Goal: Task Accomplishment & Management: Use online tool/utility

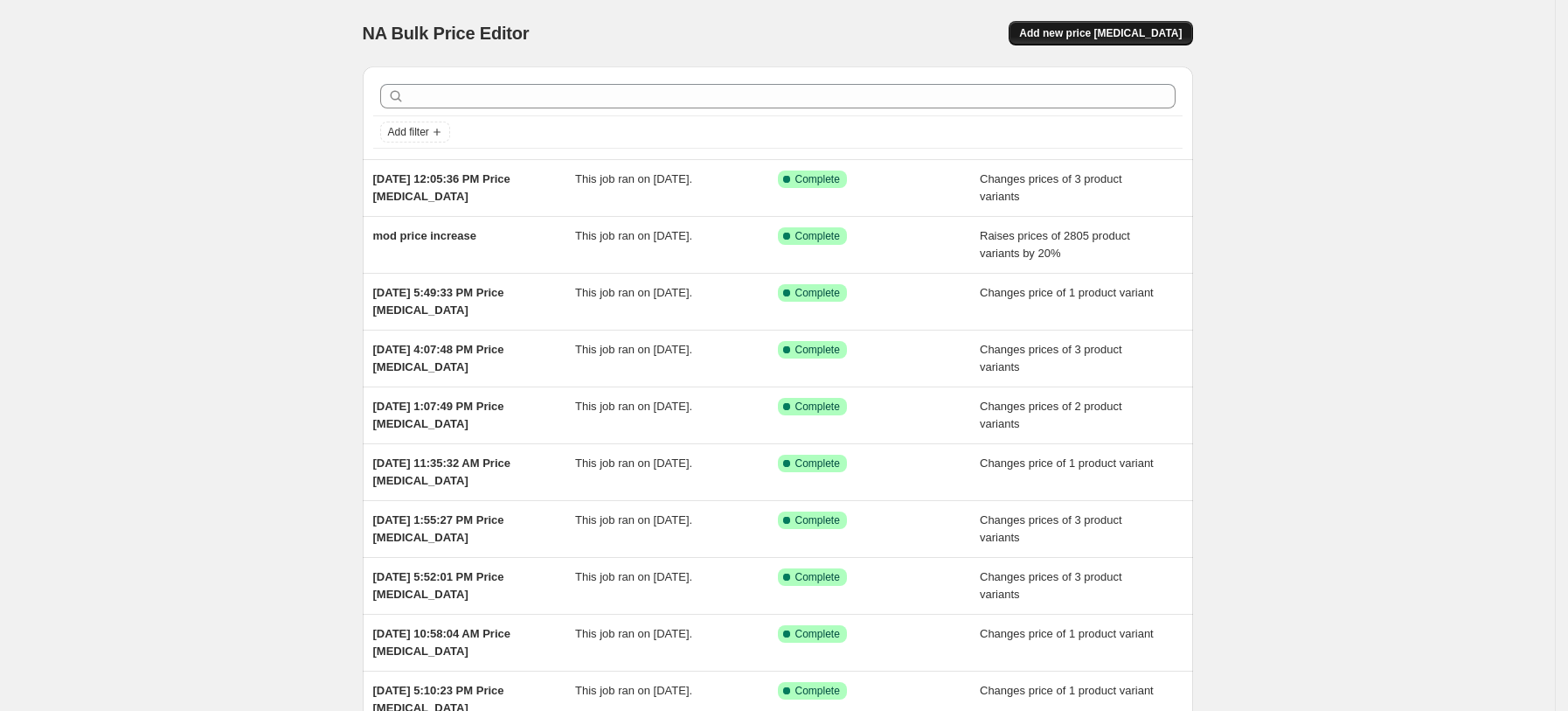
click at [1106, 34] on span "Add new price [MEDICAL_DATA]" at bounding box center [1100, 33] width 162 height 14
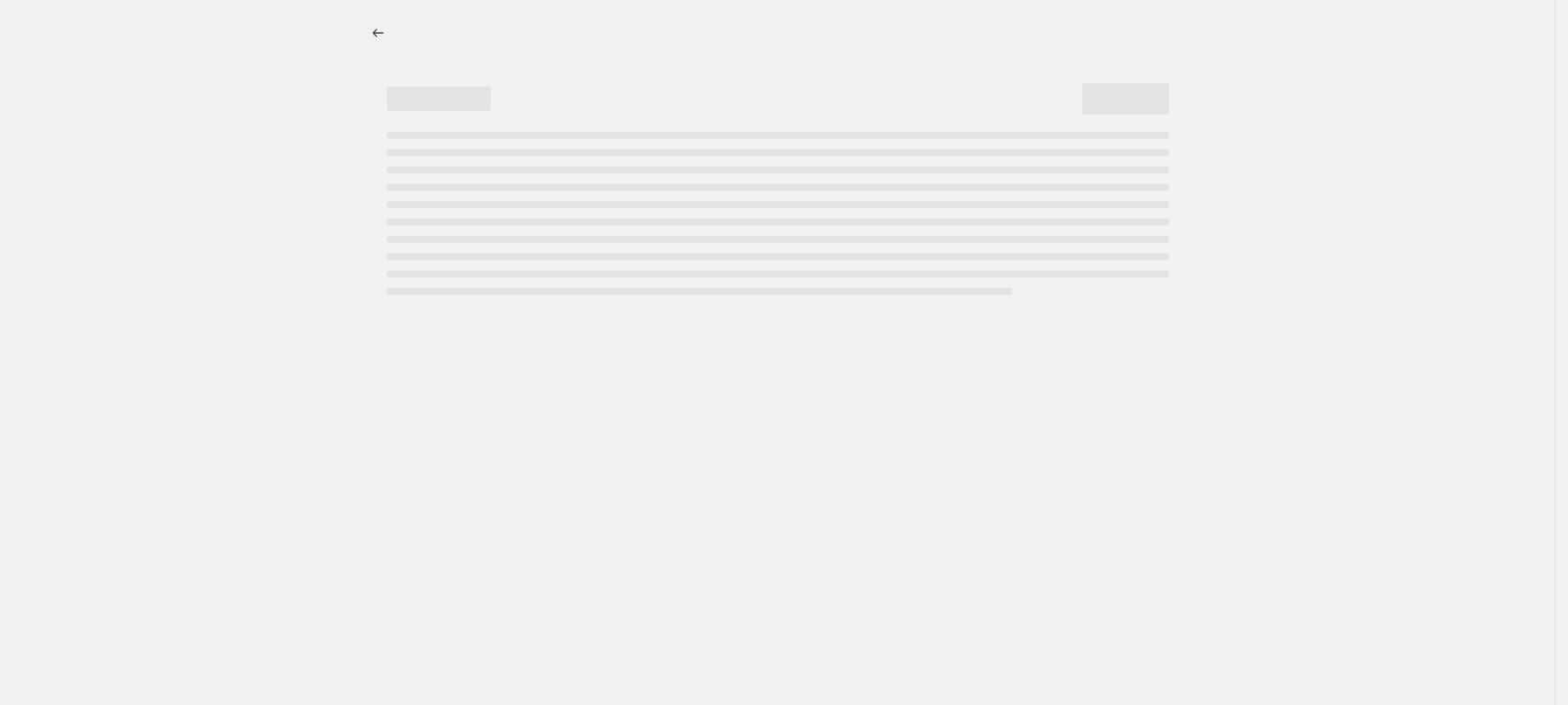
select select "percentage"
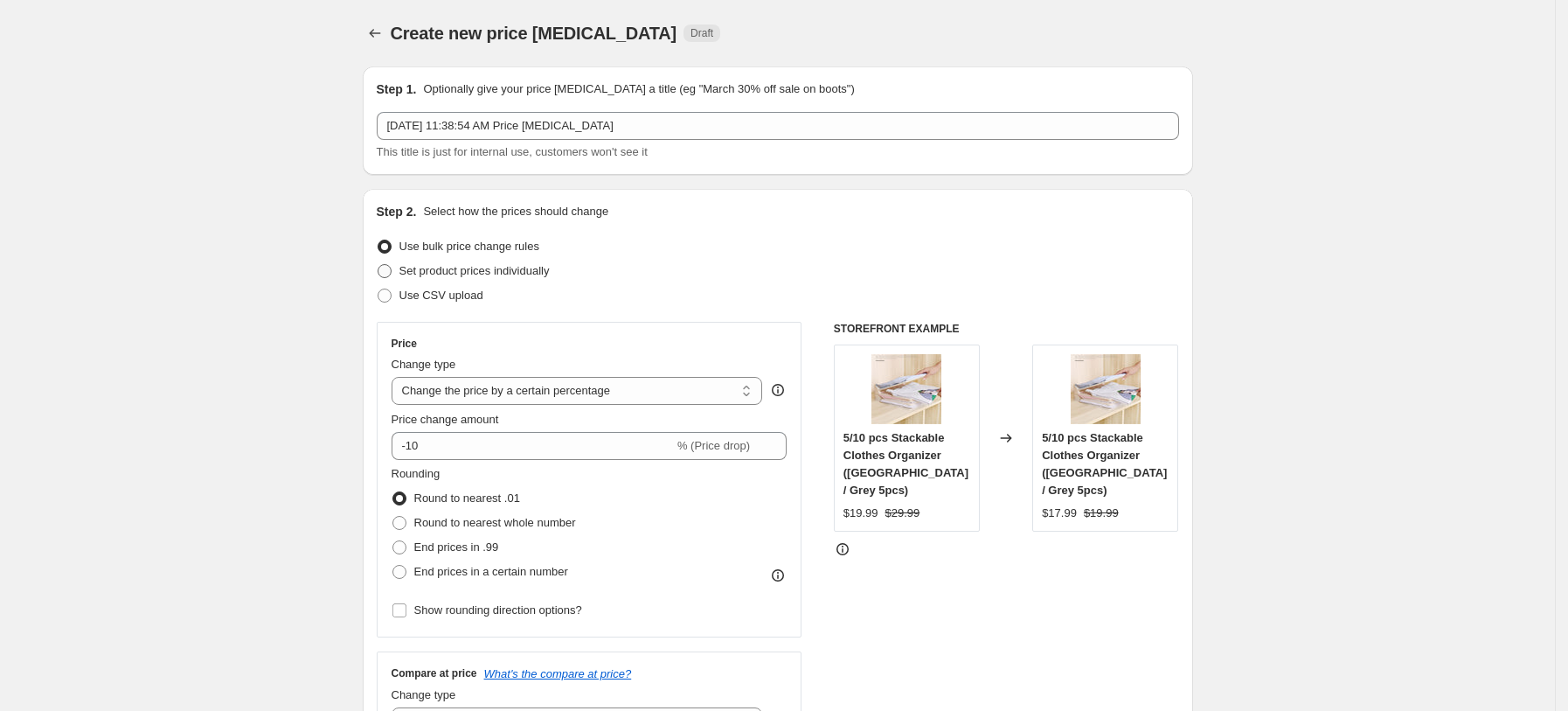
click at [514, 278] on span "Set product prices individually" at bounding box center [474, 271] width 151 height 18
click at [379, 265] on input "Set product prices individually" at bounding box center [378, 264] width 1 height 1
radio input "true"
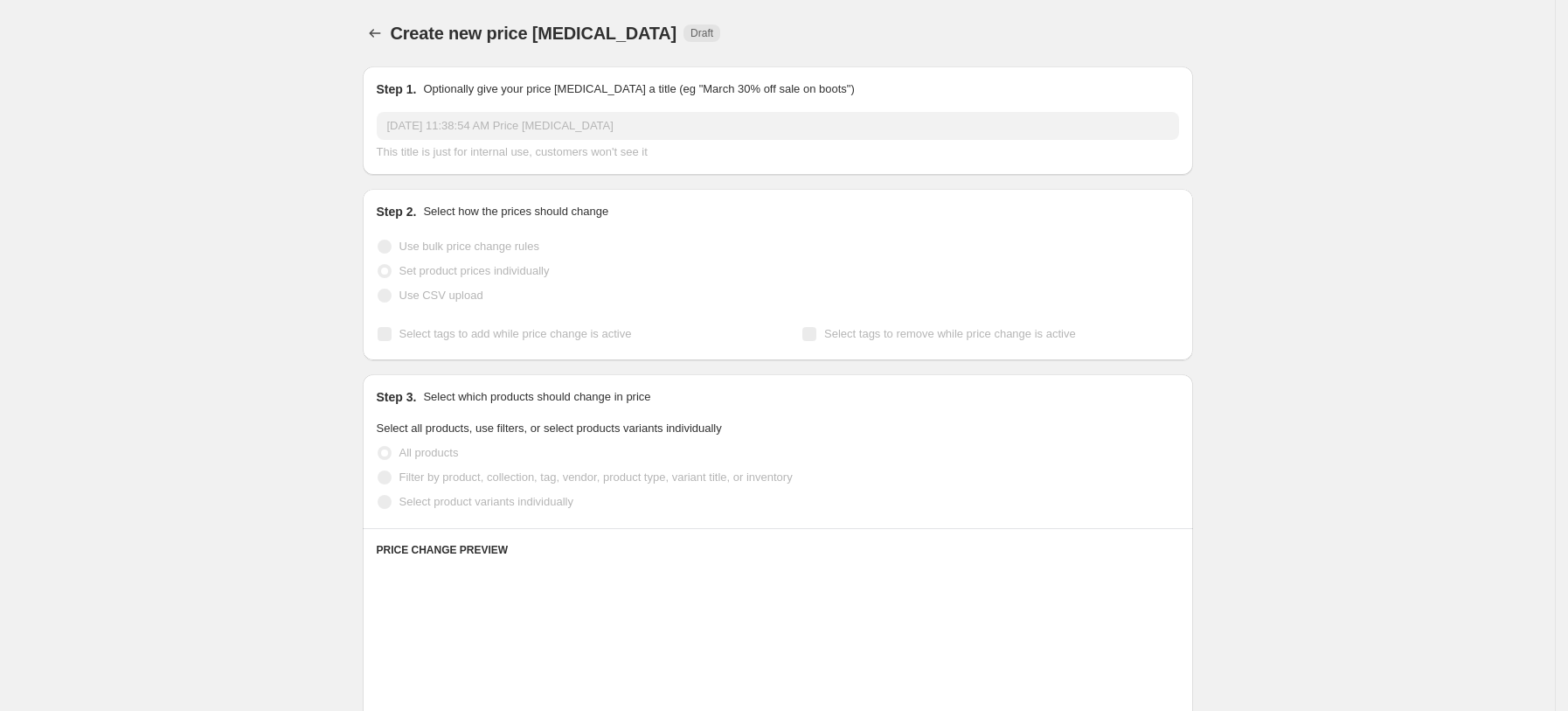
click at [502, 502] on span "Select product variants individually" at bounding box center [486, 501] width 174 height 13
click at [379, 495] on input "Select product variants individually" at bounding box center [378, 494] width 1 height 1
radio input "true"
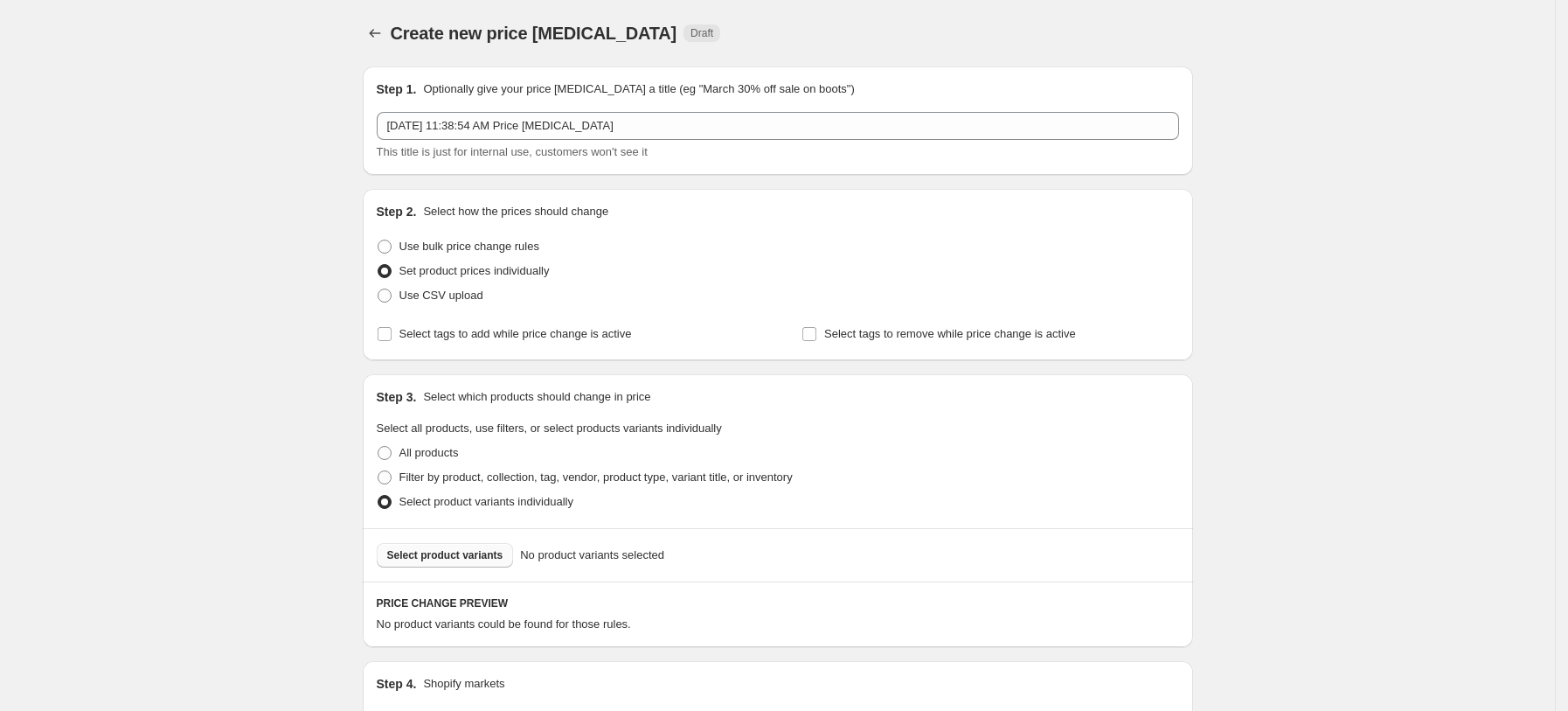
click at [474, 556] on span "Select product variants" at bounding box center [445, 555] width 116 height 14
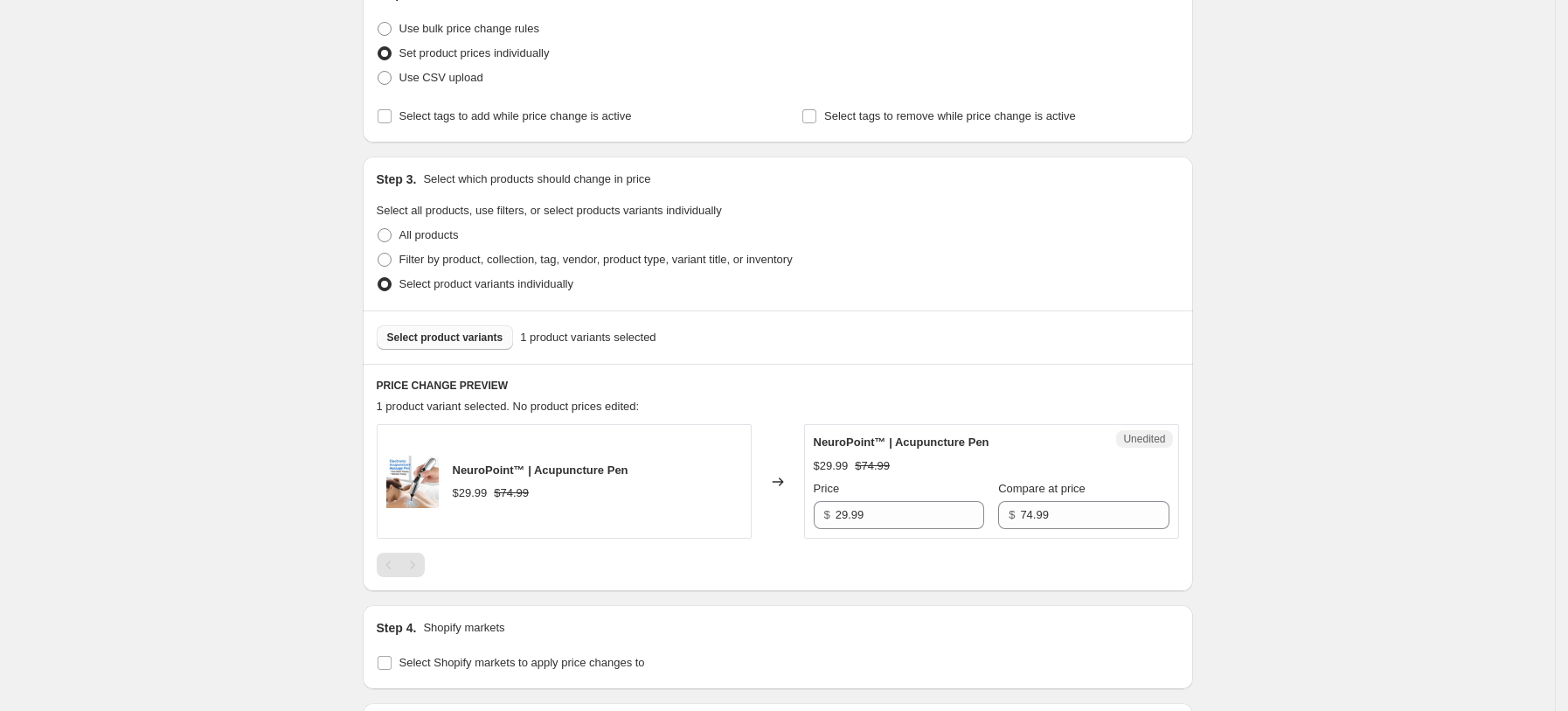
scroll to position [466, 0]
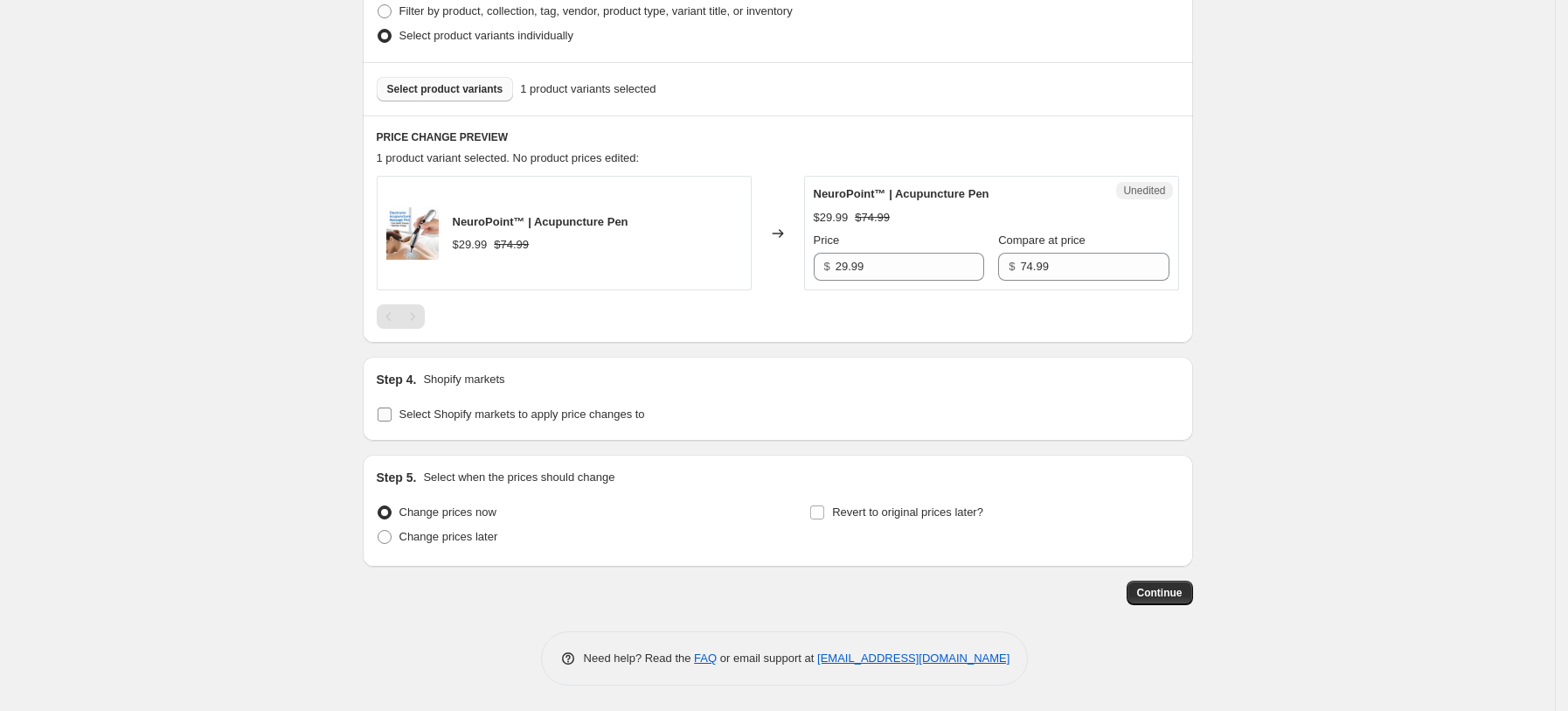
click at [472, 413] on span "Select Shopify markets to apply price changes to" at bounding box center [522, 413] width 246 height 13
click at [392, 413] on input "Select Shopify markets to apply price changes to" at bounding box center [385, 414] width 14 height 14
checkbox input "true"
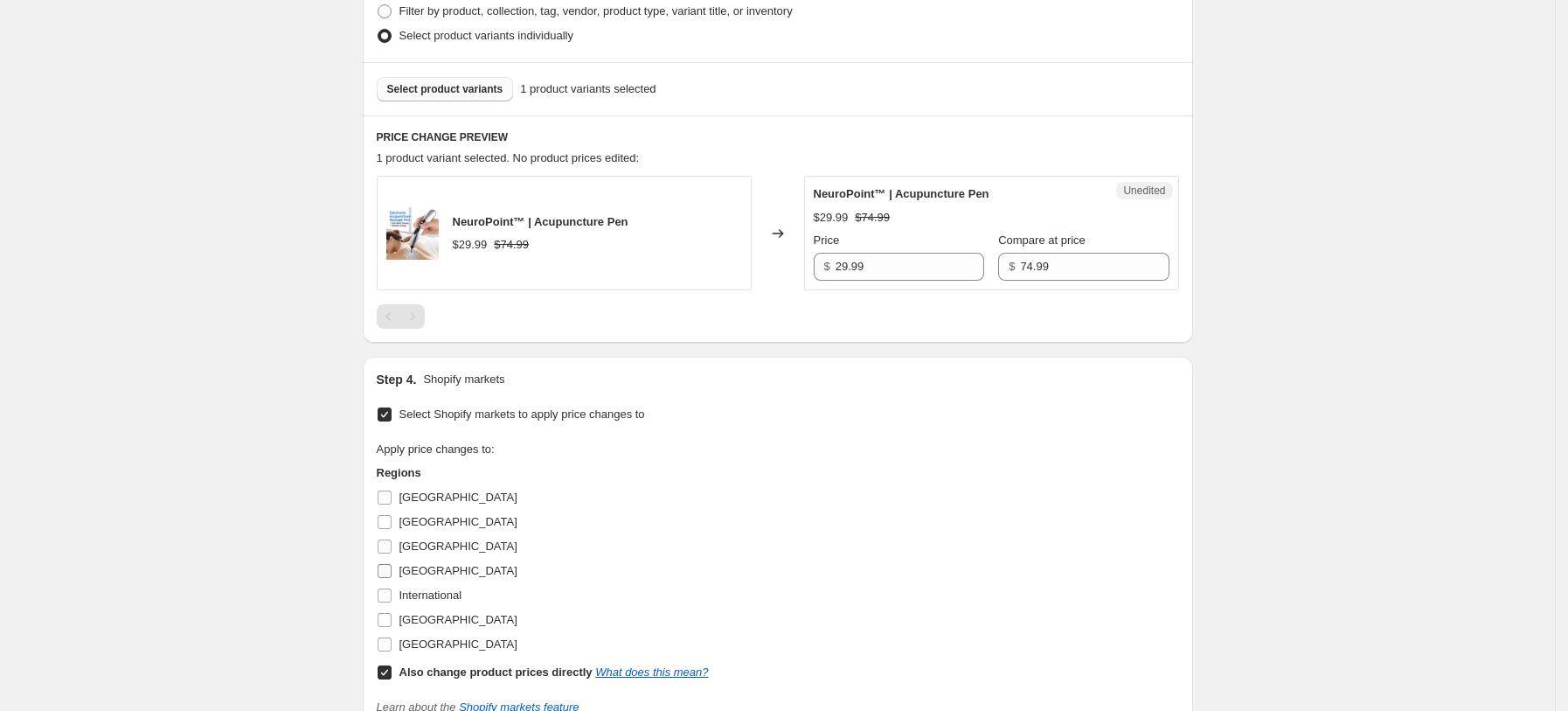
click at [424, 564] on span "[GEOGRAPHIC_DATA]" at bounding box center [458, 570] width 118 height 13
click at [392, 564] on input "[GEOGRAPHIC_DATA]" at bounding box center [385, 571] width 14 height 14
checkbox input "true"
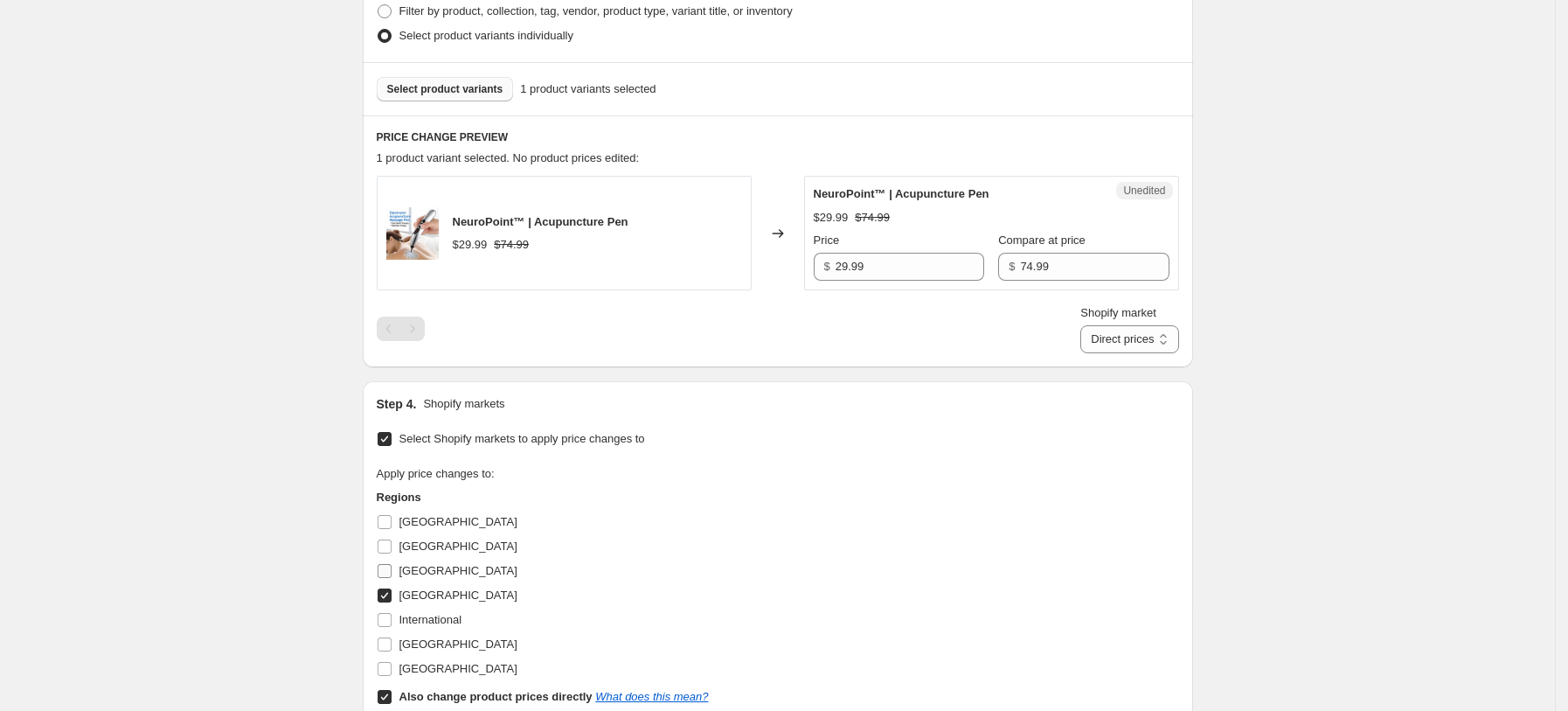
click at [429, 568] on span "[GEOGRAPHIC_DATA]" at bounding box center [458, 570] width 118 height 13
click at [392, 568] on input "[GEOGRAPHIC_DATA]" at bounding box center [385, 571] width 14 height 14
checkbox input "true"
click at [429, 643] on span "[GEOGRAPHIC_DATA]" at bounding box center [458, 643] width 118 height 13
click at [392, 643] on input "[GEOGRAPHIC_DATA]" at bounding box center [385, 644] width 14 height 14
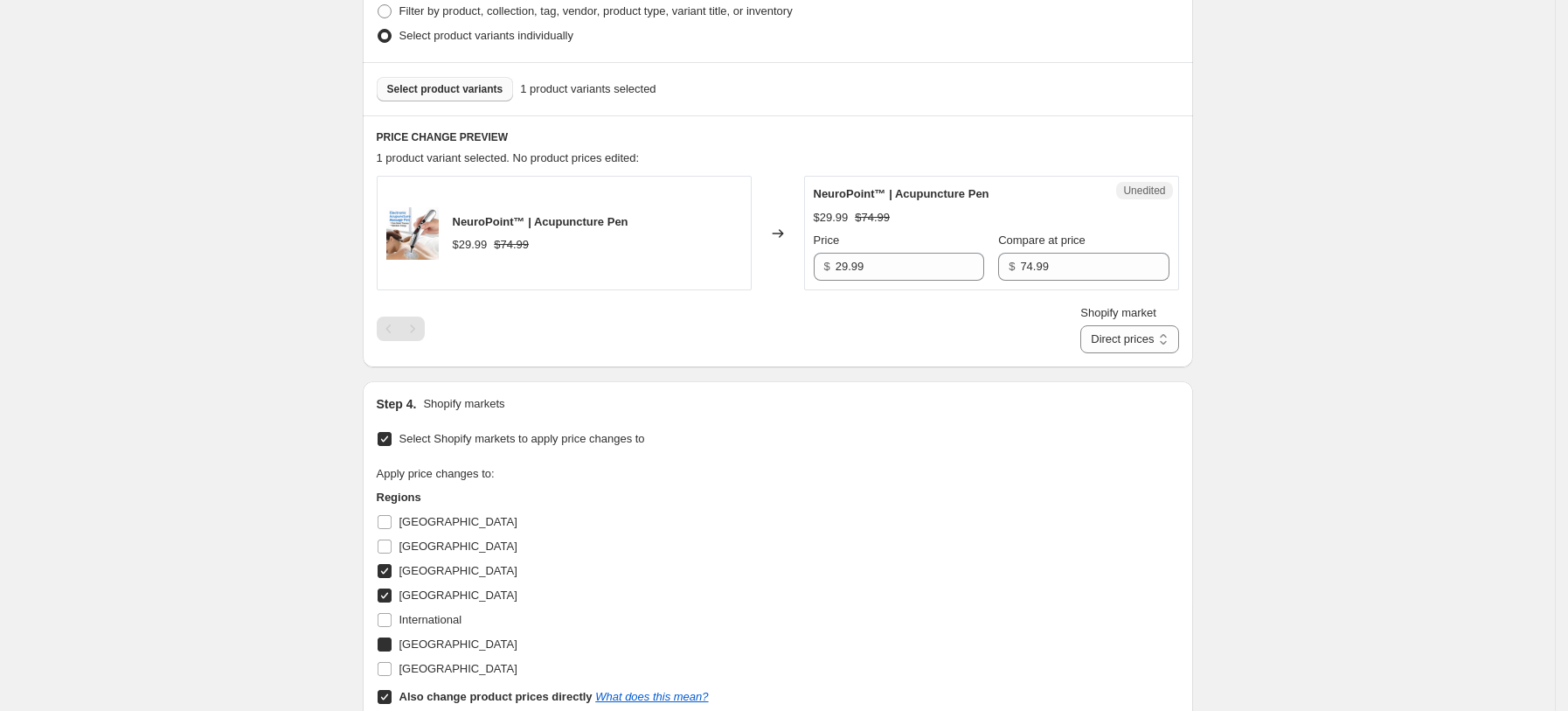
checkbox input "true"
click at [429, 675] on span "[GEOGRAPHIC_DATA]" at bounding box center [458, 669] width 118 height 18
click at [392, 675] on input "[GEOGRAPHIC_DATA]" at bounding box center [385, 669] width 14 height 14
checkbox input "true"
click at [438, 692] on b "Also change product prices directly" at bounding box center [495, 696] width 193 height 13
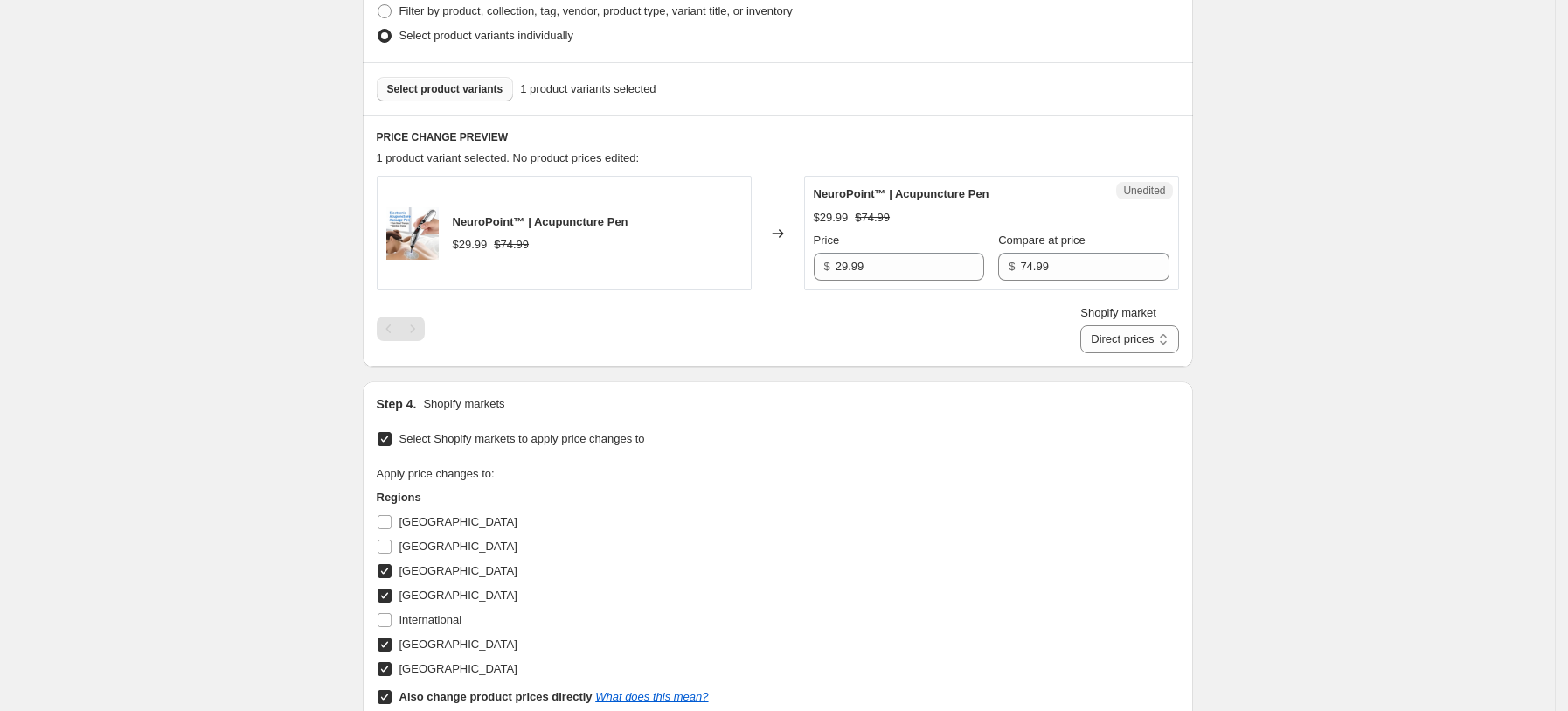
click at [392, 692] on input "Also change product prices directly What does this mean?" at bounding box center [385, 697] width 14 height 14
checkbox input "false"
select select "13152354545"
click at [878, 269] on input "39.99" at bounding box center [910, 266] width 149 height 28
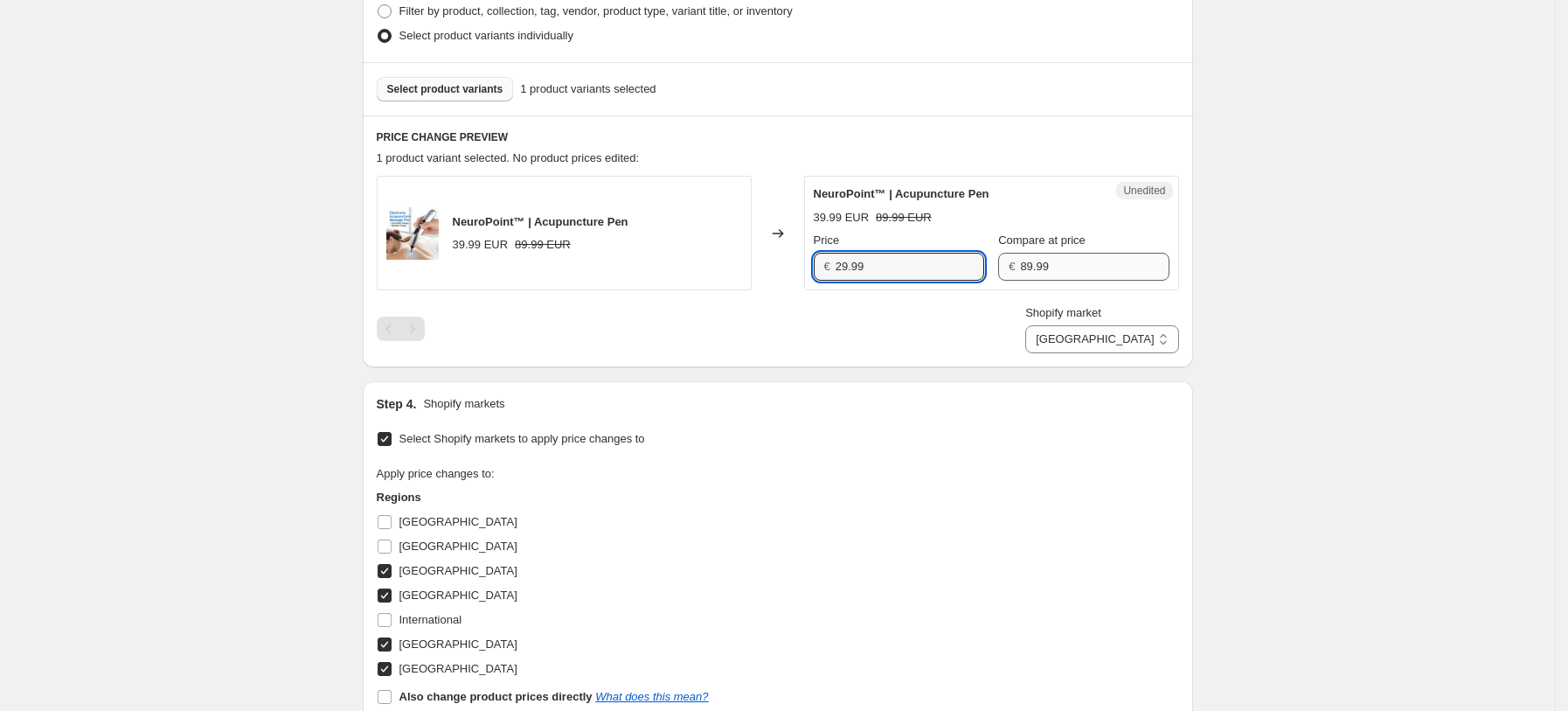
type input "29.99"
click at [1072, 271] on input "89.99" at bounding box center [1094, 266] width 149 height 28
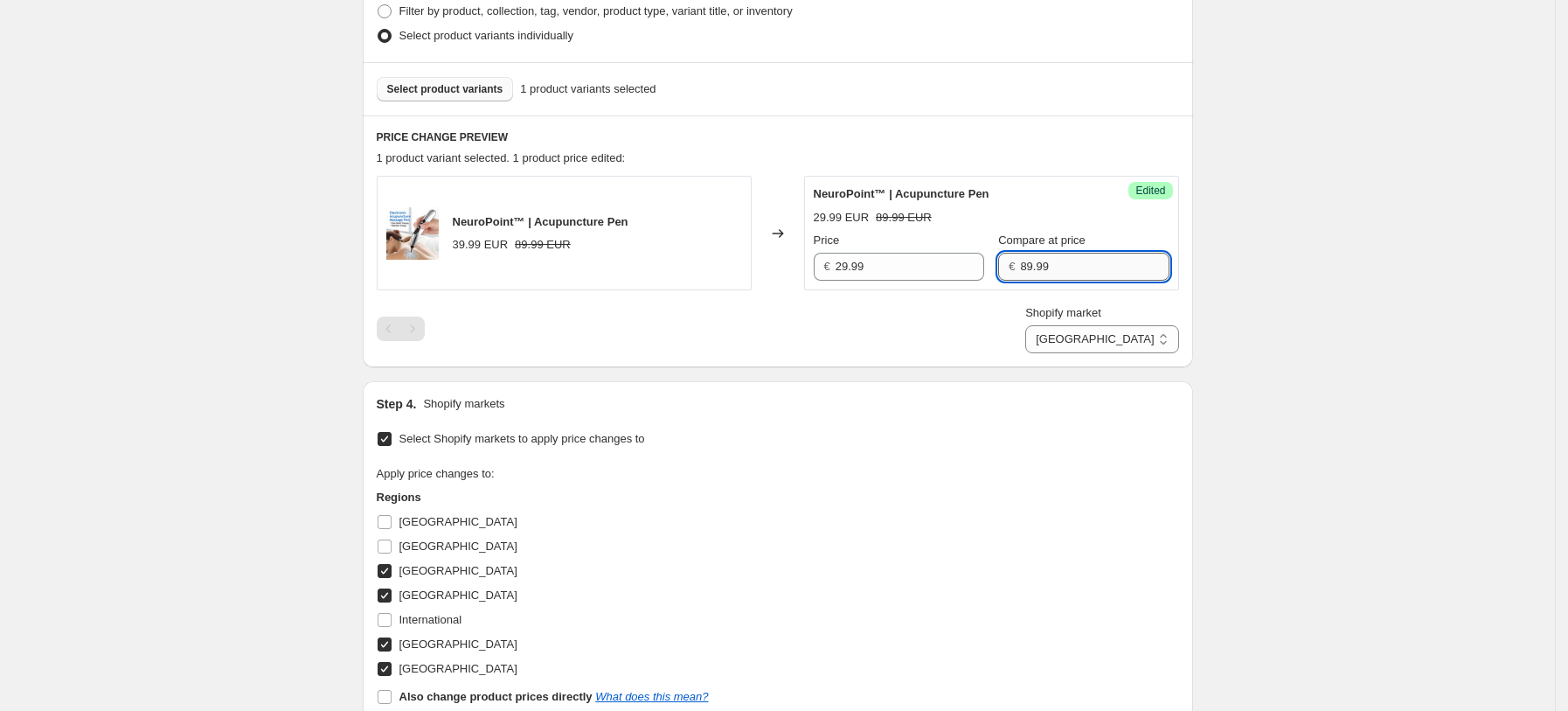
click at [1072, 271] on input "89.99" at bounding box center [1094, 266] width 149 height 28
type input "74.99"
drag, startPoint x: 981, startPoint y: 318, endPoint x: 1143, endPoint y: 339, distance: 163.4
click at [981, 318] on div "Shopify market [GEOGRAPHIC_DATA] [GEOGRAPHIC_DATA] [GEOGRAPHIC_DATA] [GEOGRAPHI…" at bounding box center [778, 328] width 803 height 49
drag, startPoint x: 1144, startPoint y: 339, endPoint x: 1144, endPoint y: 349, distance: 10.0
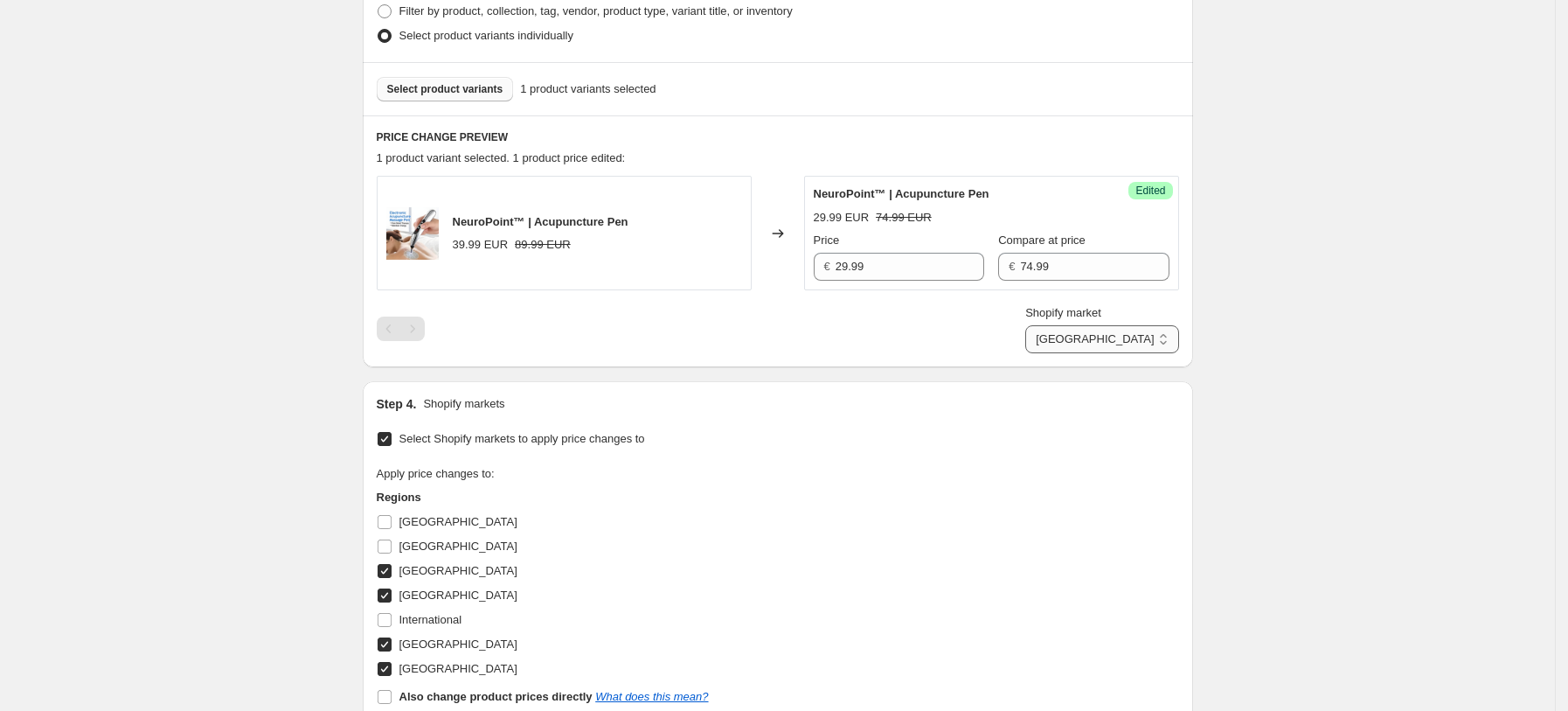
click at [1144, 339] on select "[GEOGRAPHIC_DATA] [GEOGRAPHIC_DATA] [GEOGRAPHIC_DATA] [GEOGRAPHIC_DATA]" at bounding box center [1102, 339] width 153 height 28
select select "13152321777"
click at [1104, 353] on select "[GEOGRAPHIC_DATA] [GEOGRAPHIC_DATA] [GEOGRAPHIC_DATA] [GEOGRAPHIC_DATA]" at bounding box center [1102, 339] width 153 height 28
click at [886, 269] on input "39.99" at bounding box center [910, 266] width 149 height 28
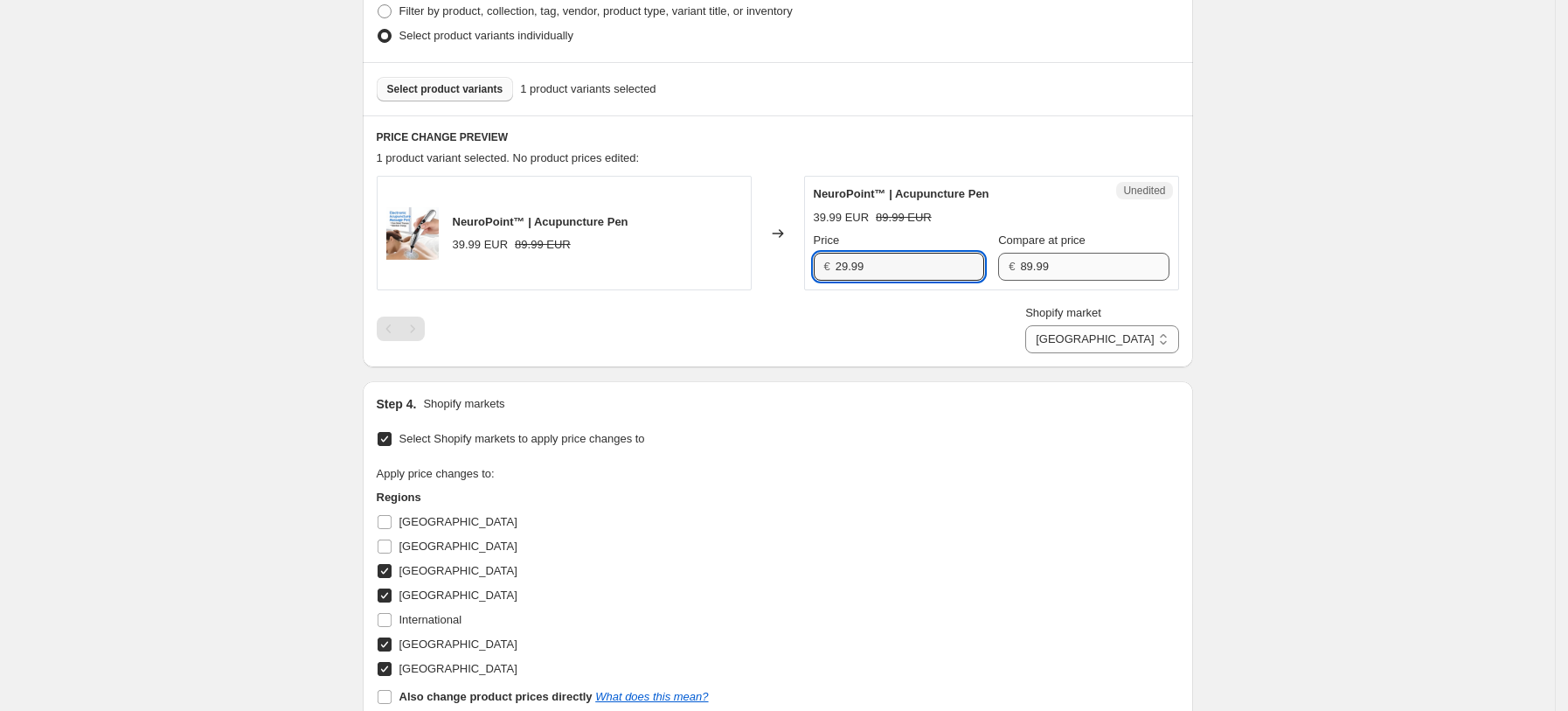
type input "29.99"
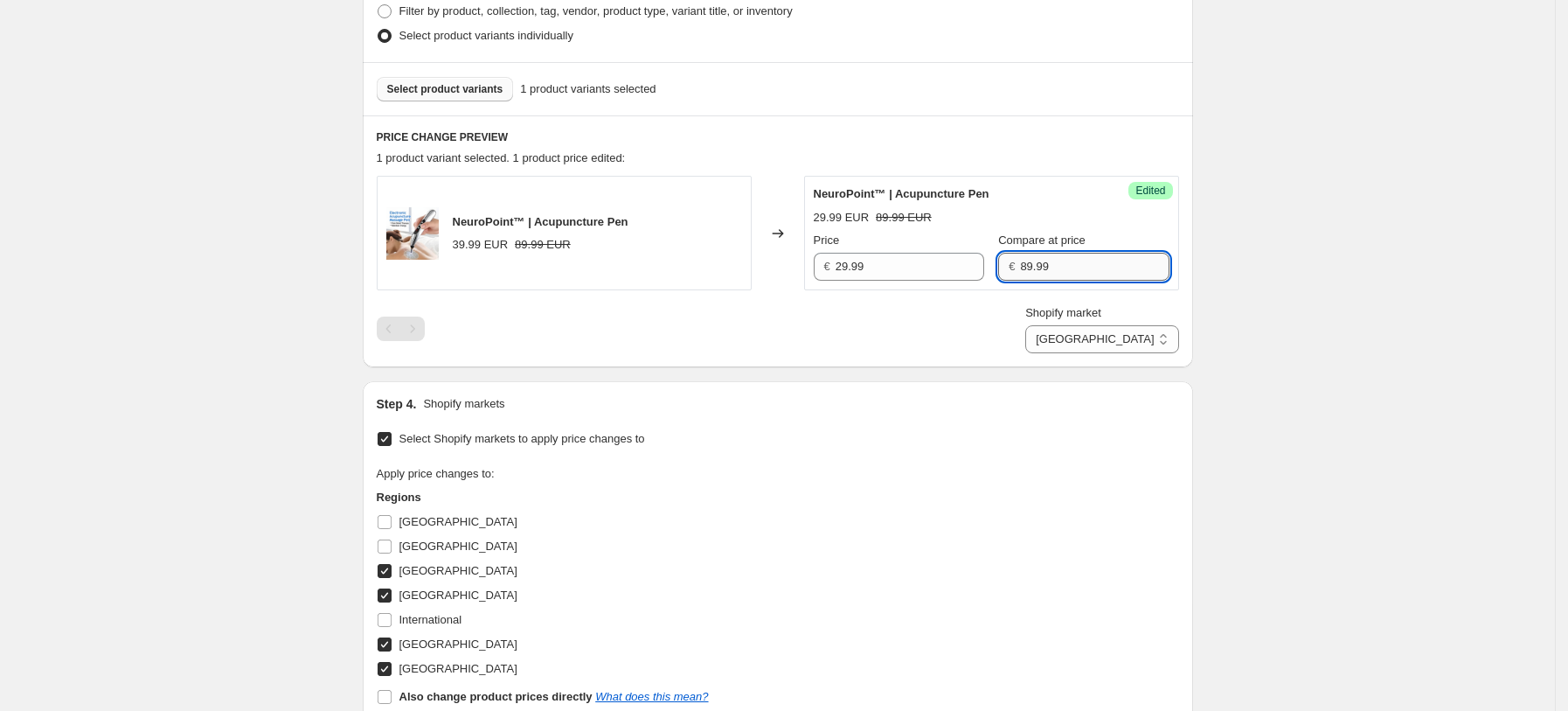
click at [1090, 271] on input "89.99" at bounding box center [1094, 266] width 149 height 28
type input "74.99"
drag, startPoint x: 1014, startPoint y: 299, endPoint x: 1024, endPoint y: 300, distance: 10.0
click at [1014, 299] on div "NeuroPoint™ | Acupuncture Pen 39.99 EUR 89.99 EUR Changed to Success Edited Neu…" at bounding box center [778, 264] width 803 height 177
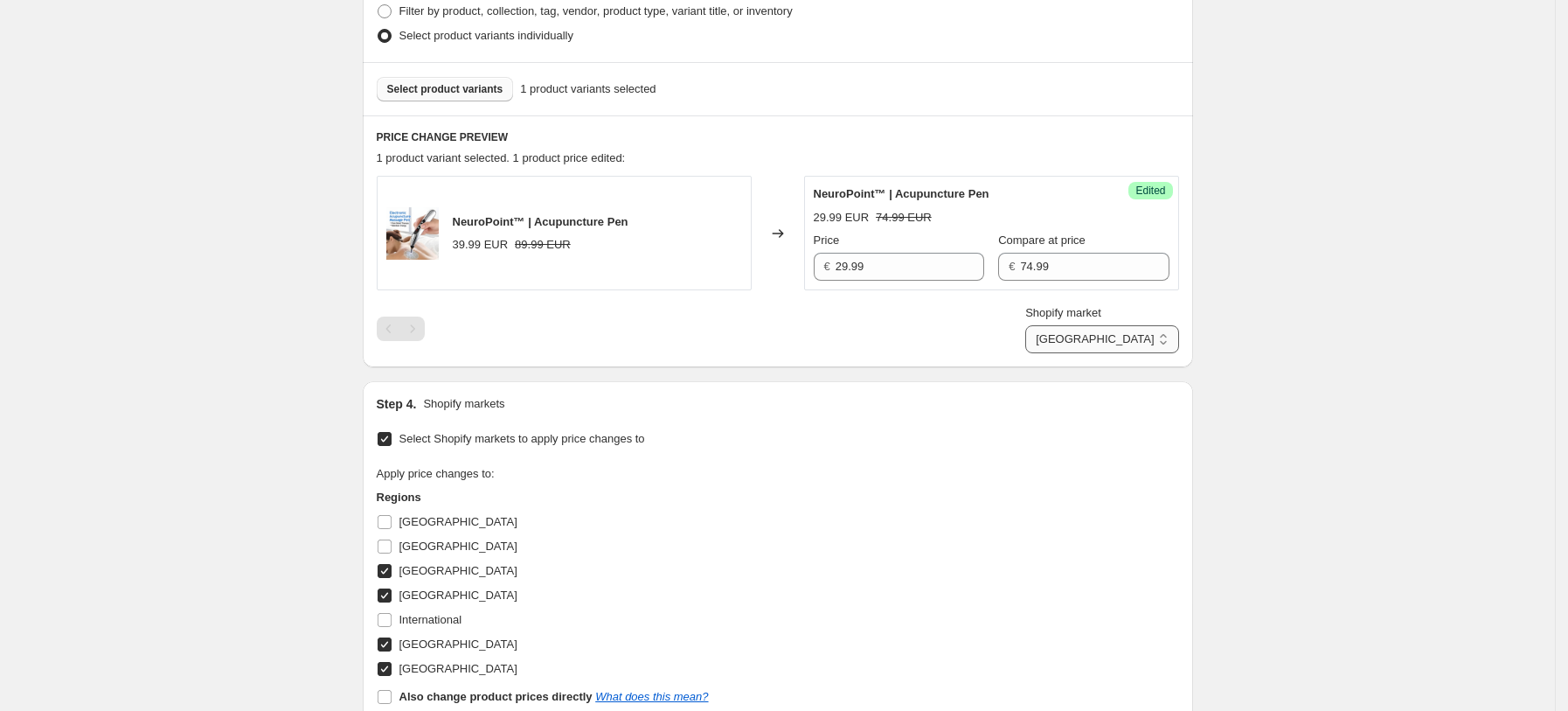
click at [1119, 331] on select "[GEOGRAPHIC_DATA] [GEOGRAPHIC_DATA] [GEOGRAPHIC_DATA] [GEOGRAPHIC_DATA]" at bounding box center [1102, 339] width 153 height 28
select select "7501644017"
click at [1067, 353] on select "[GEOGRAPHIC_DATA] [GEOGRAPHIC_DATA] [GEOGRAPHIC_DATA] [GEOGRAPHIC_DATA]" at bounding box center [1102, 339] width 153 height 28
click at [901, 279] on input "29.99" at bounding box center [910, 266] width 149 height 28
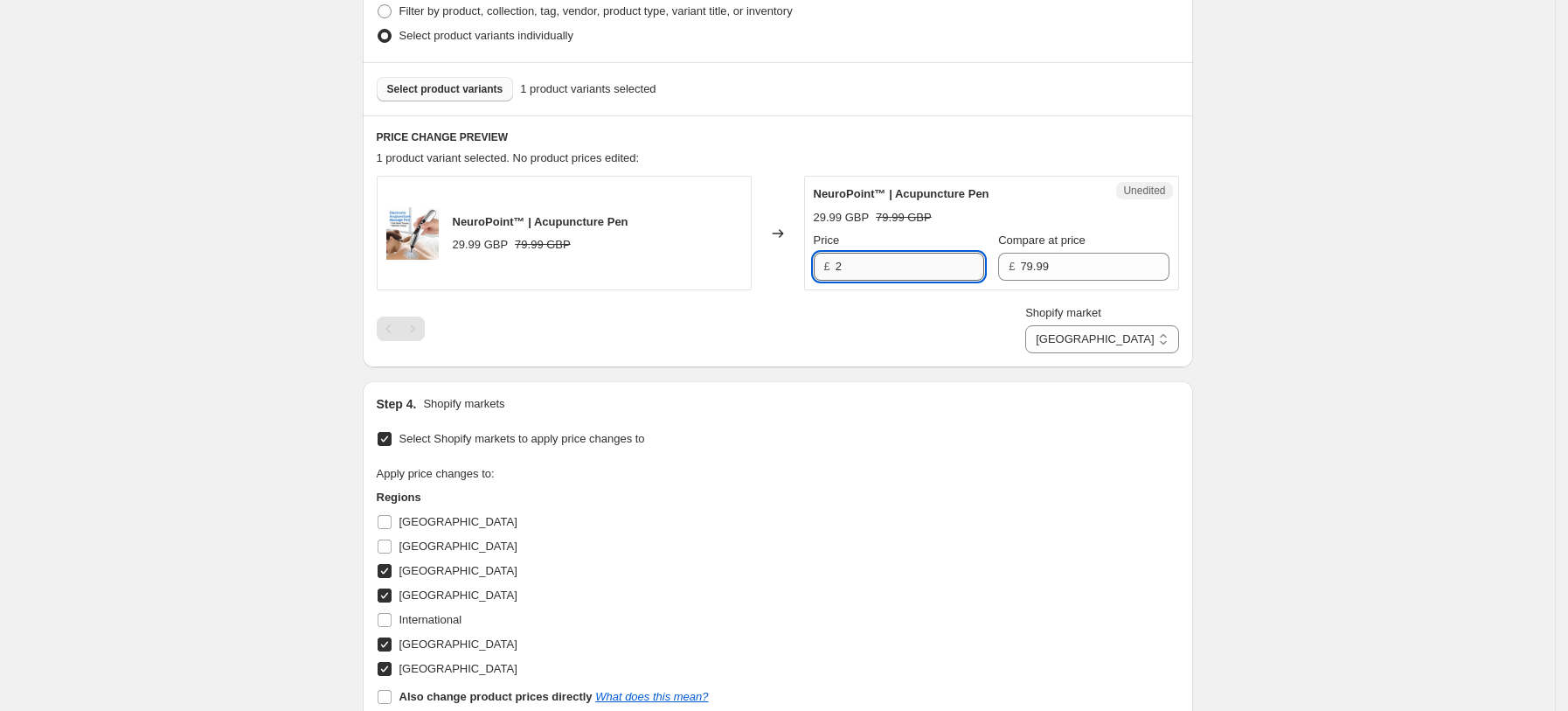
type input "25.99"
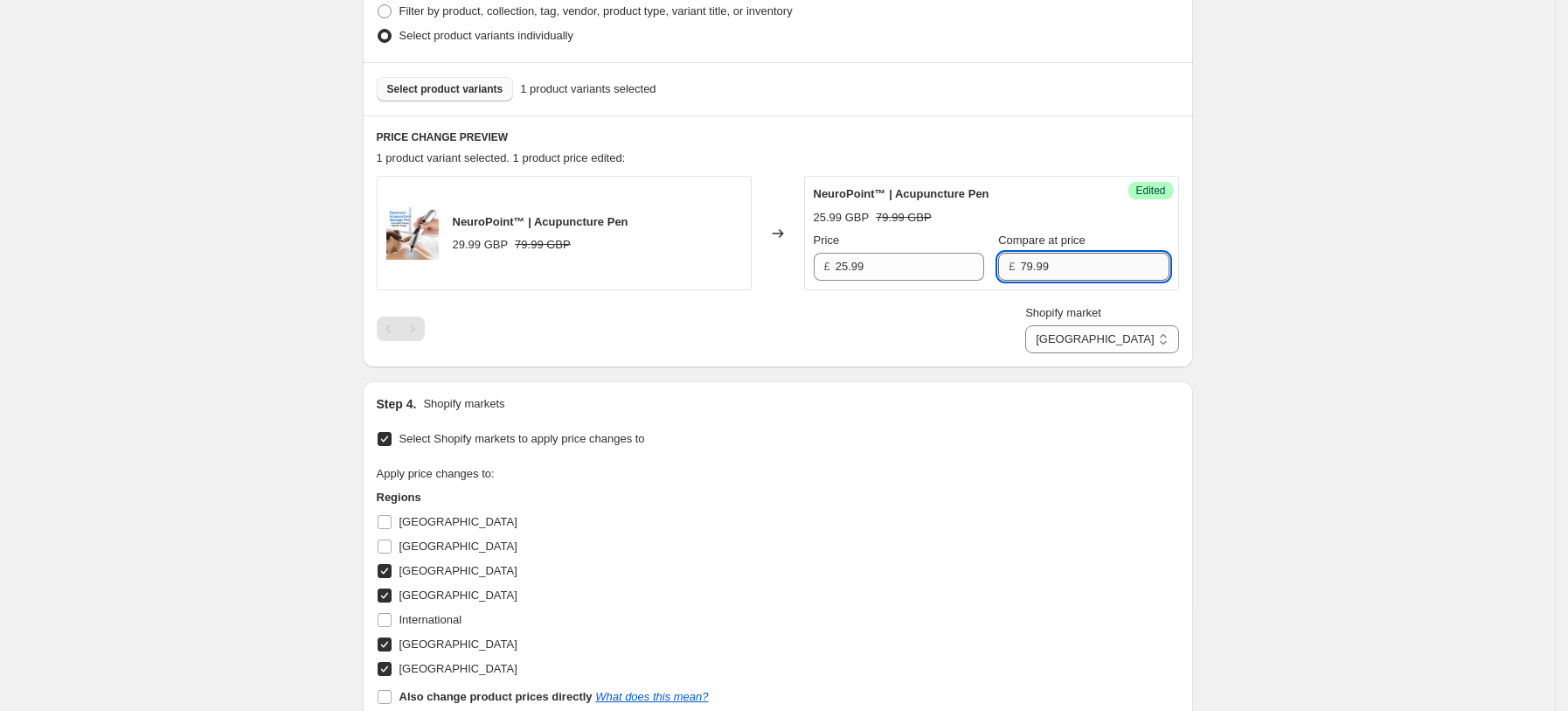
click at [1068, 274] on input "79.99" at bounding box center [1094, 266] width 149 height 28
type input "63.99"
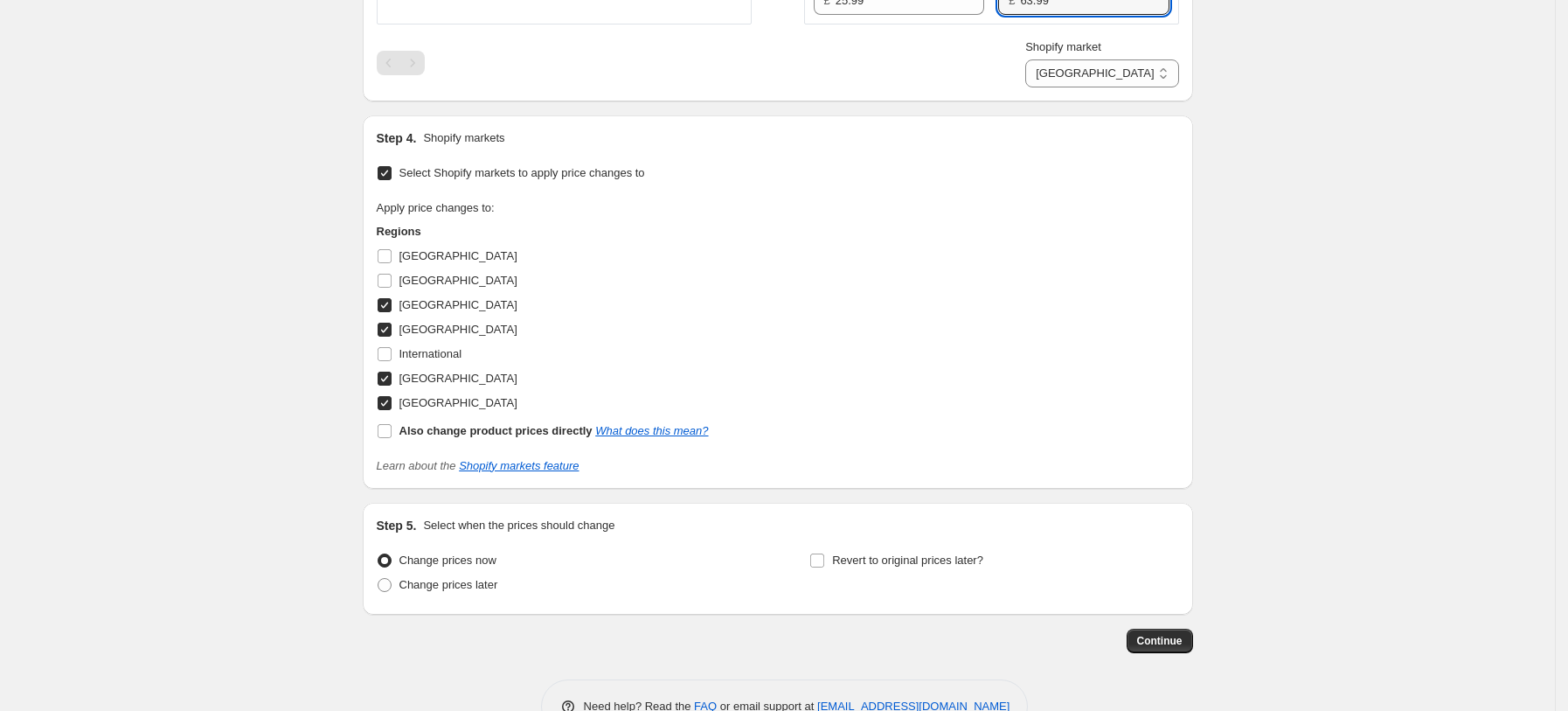
scroll to position [779, 0]
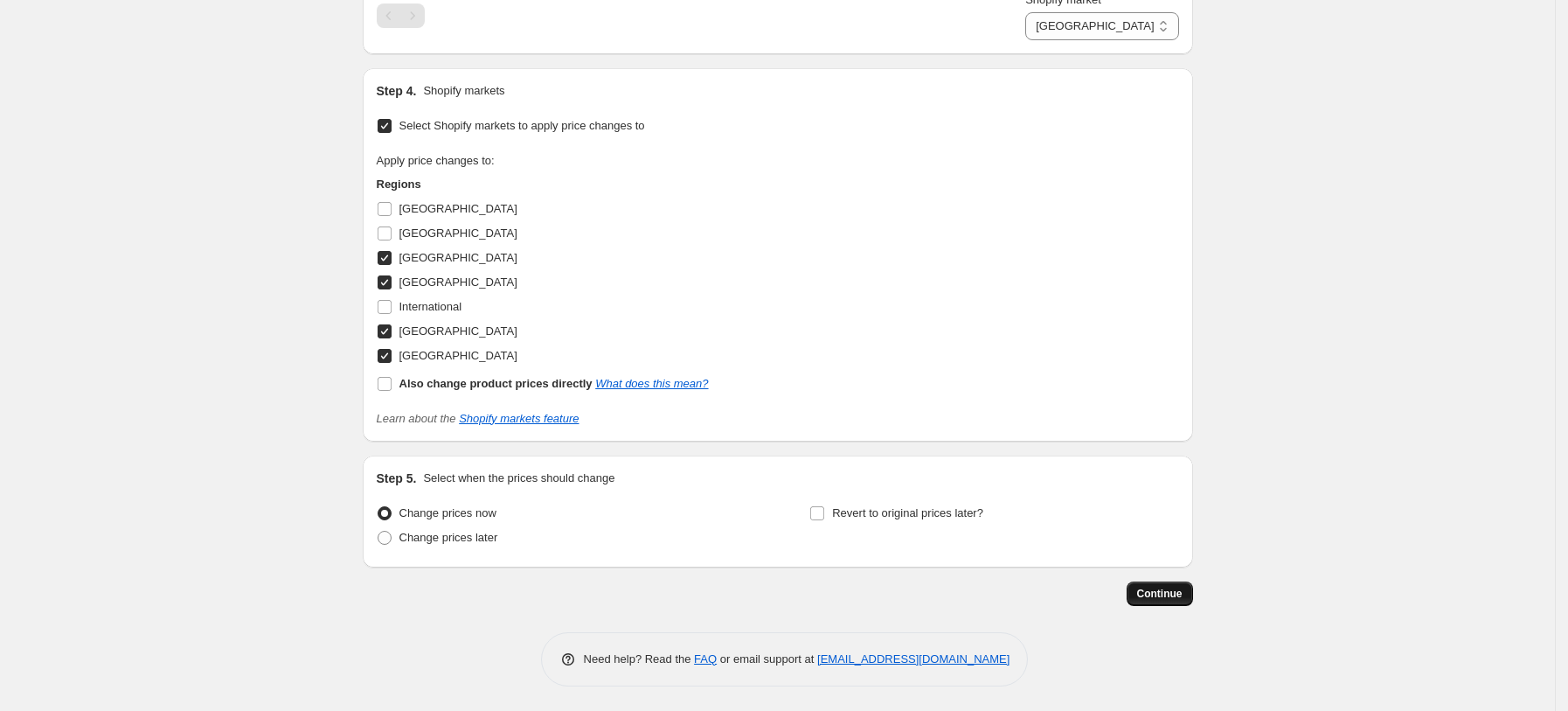
click at [1156, 596] on span "Continue" at bounding box center [1159, 593] width 45 height 14
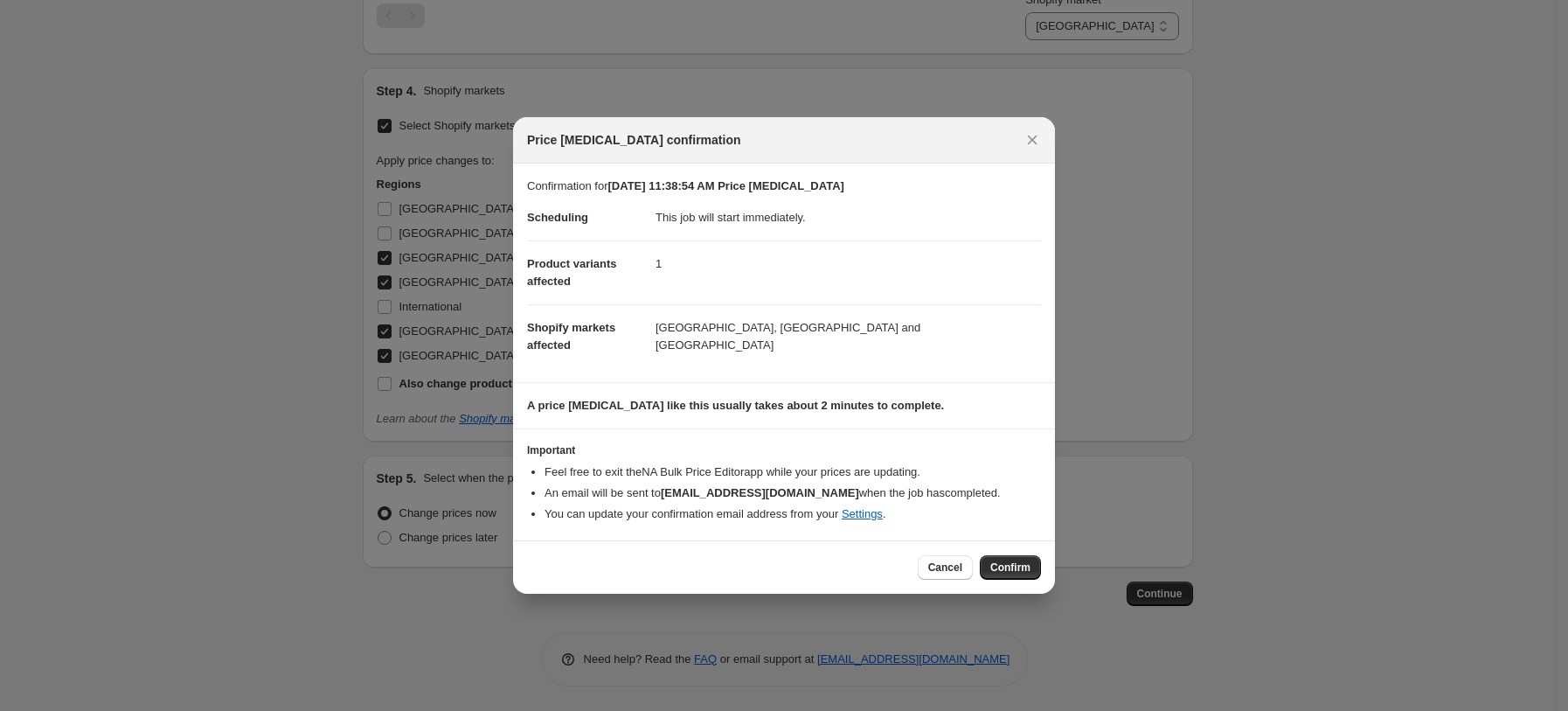
click at [1016, 576] on button "Confirm" at bounding box center [1010, 567] width 61 height 24
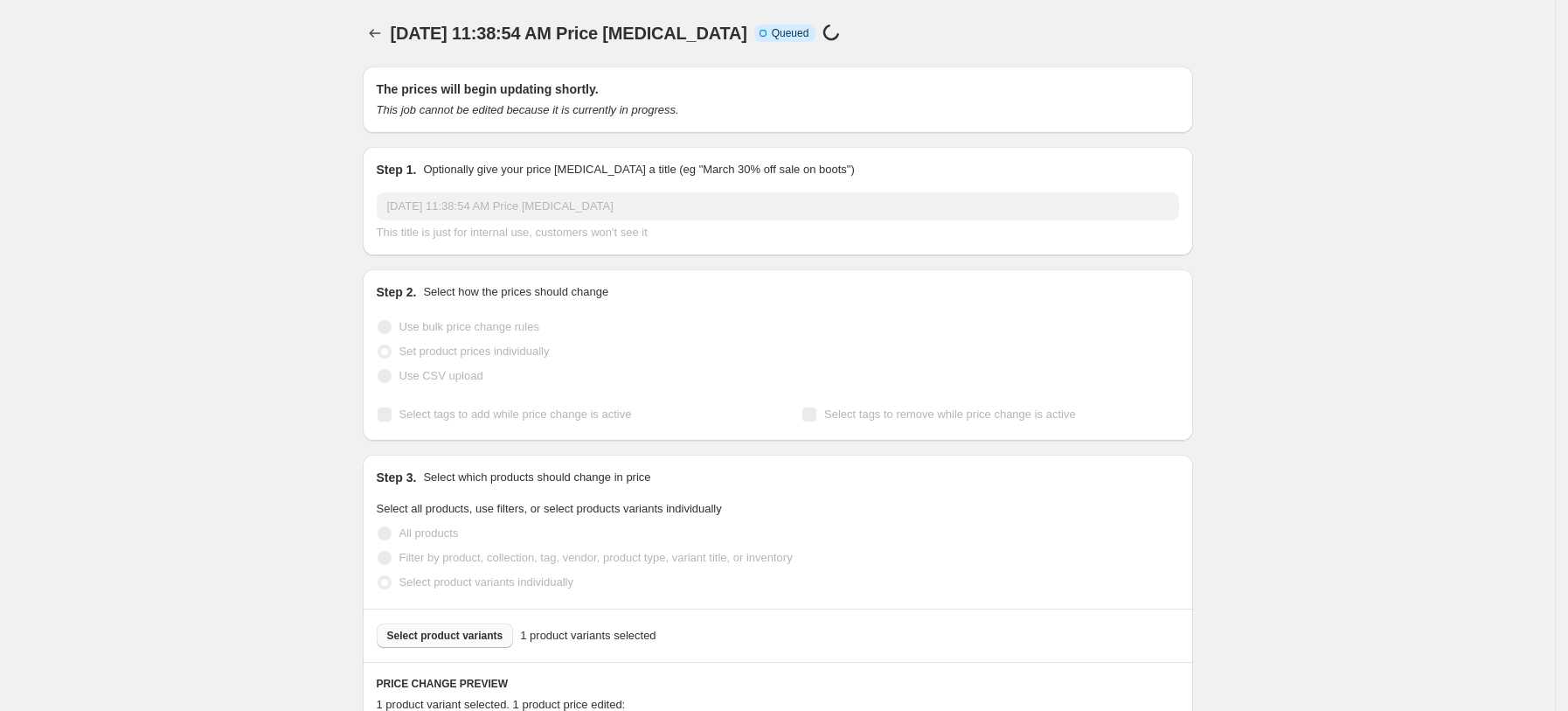
scroll to position [779, 0]
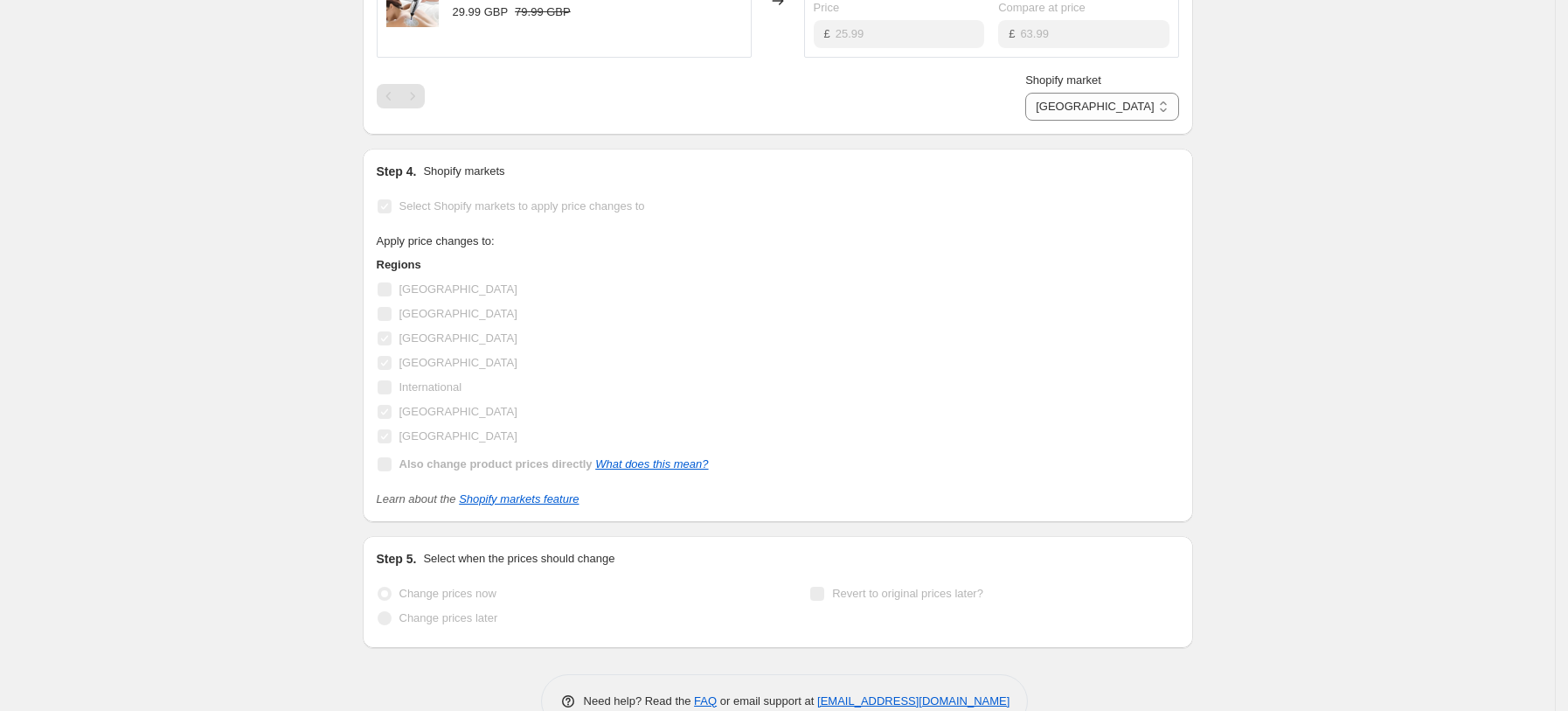
select select "7501644017"
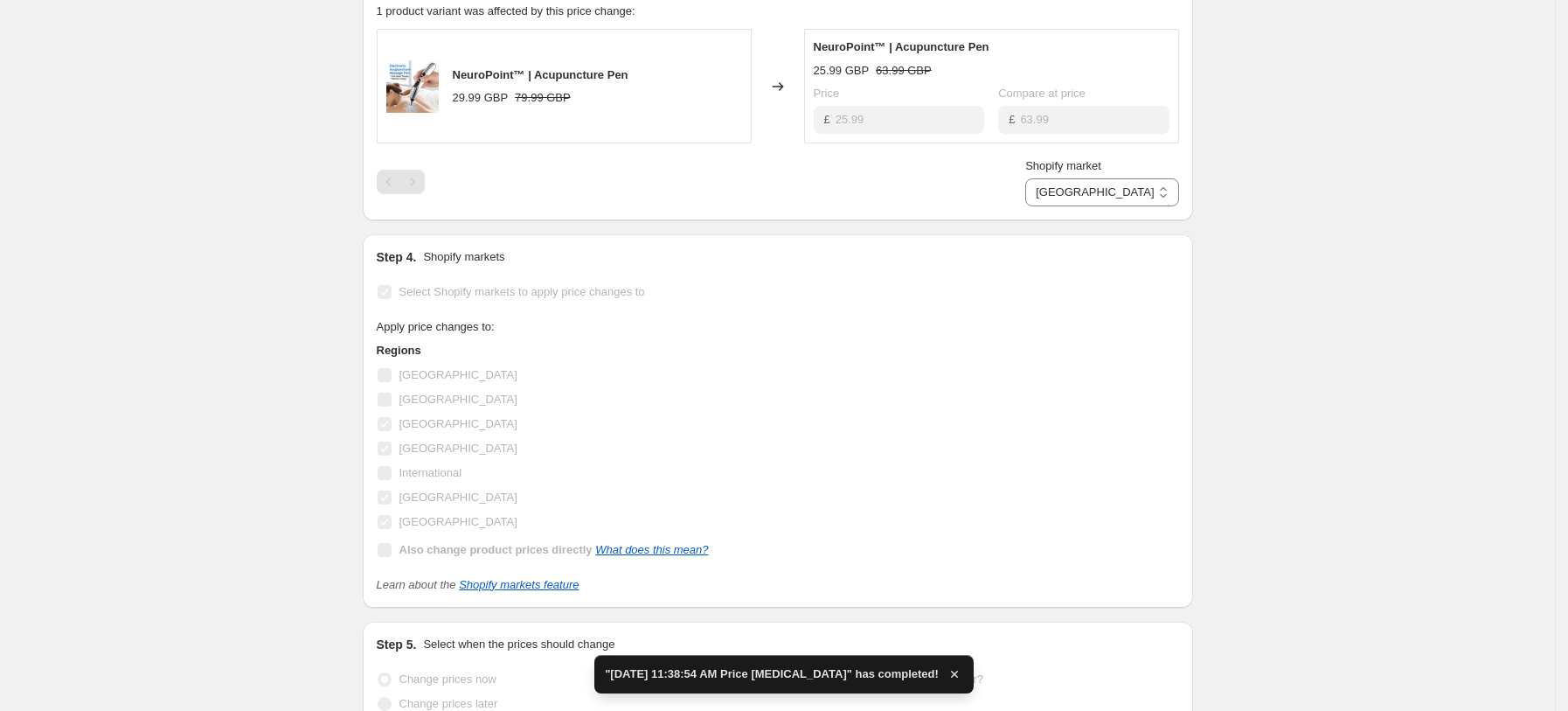
scroll to position [0, 0]
